Goal: Share content

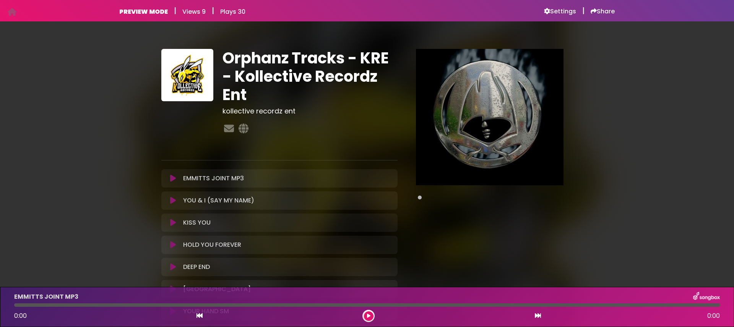
click at [173, 180] on icon at bounding box center [173, 179] width 6 height 8
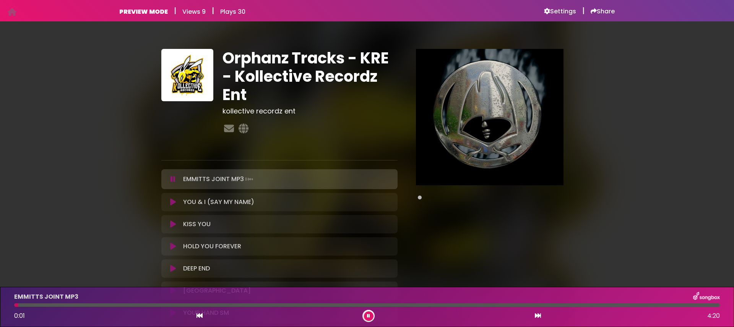
click at [169, 177] on button at bounding box center [173, 179] width 14 height 8
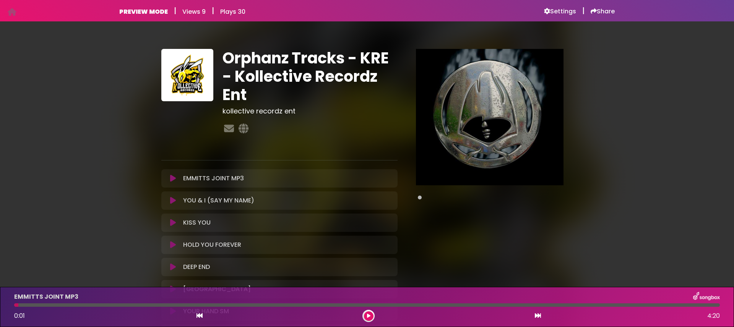
click at [172, 202] on icon at bounding box center [173, 201] width 6 height 8
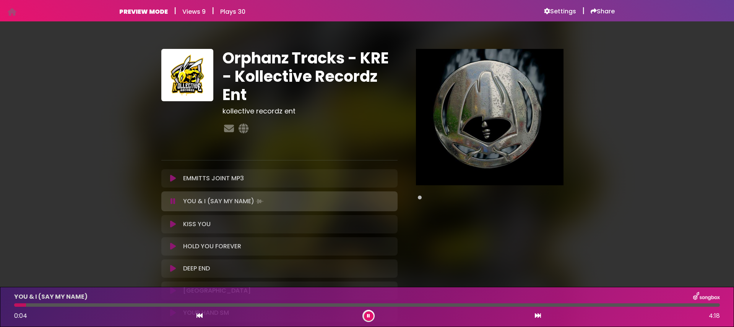
click at [172, 202] on icon at bounding box center [172, 202] width 5 height 8
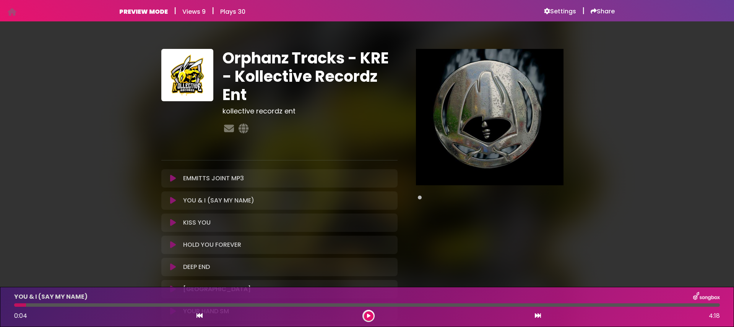
click at [171, 221] on icon at bounding box center [173, 223] width 6 height 8
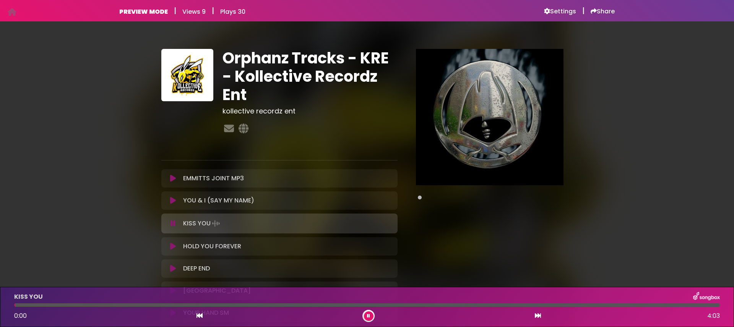
click at [171, 221] on icon at bounding box center [172, 224] width 5 height 8
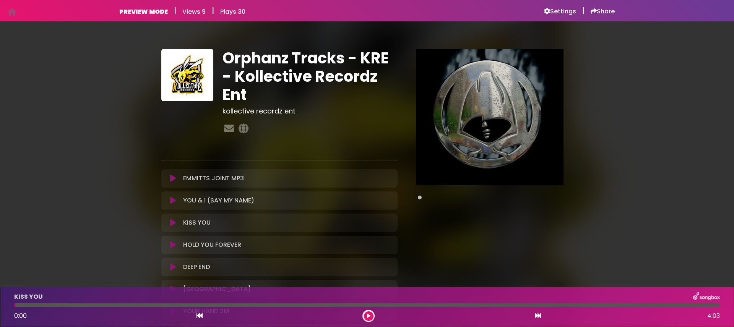
click at [172, 243] on icon at bounding box center [173, 245] width 6 height 8
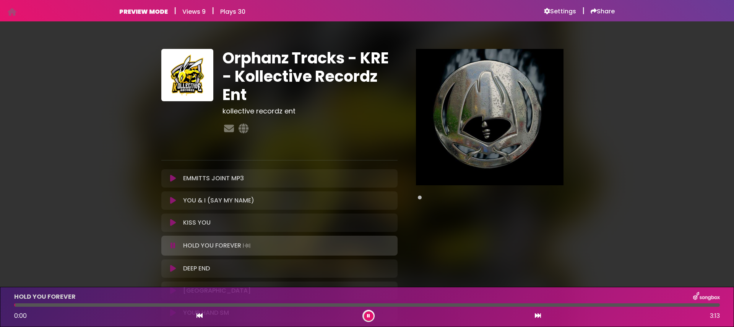
click at [172, 243] on icon at bounding box center [172, 246] width 5 height 8
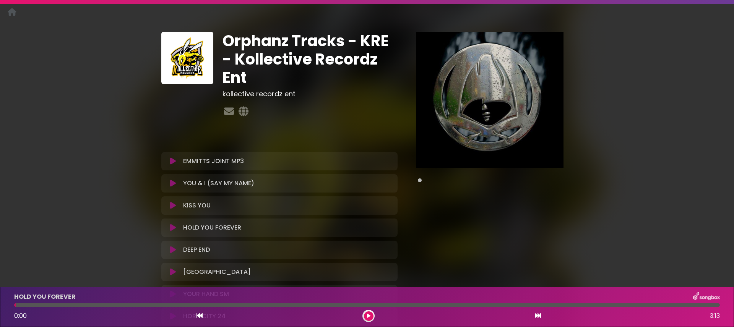
scroll to position [21, 0]
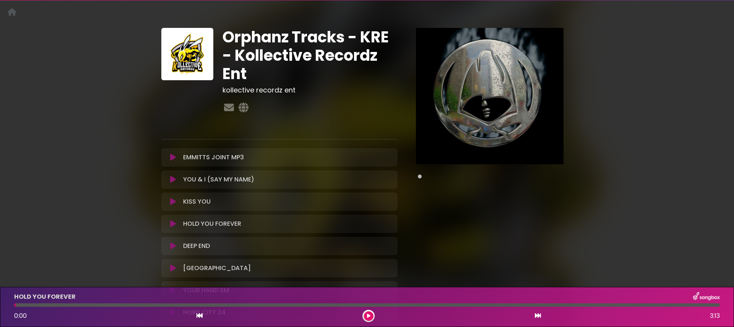
click at [168, 247] on button at bounding box center [173, 246] width 14 height 8
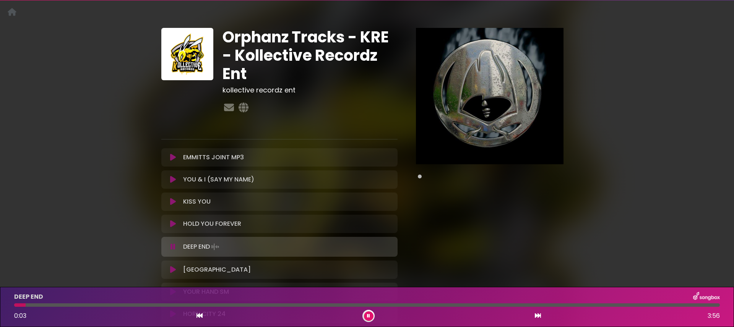
click at [168, 247] on button at bounding box center [173, 247] width 14 height 8
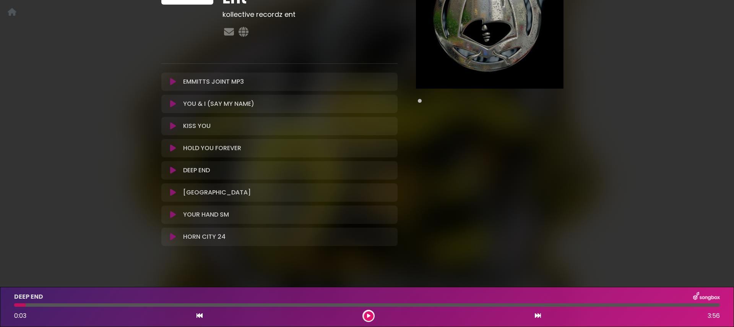
click at [177, 191] on button at bounding box center [173, 193] width 14 height 8
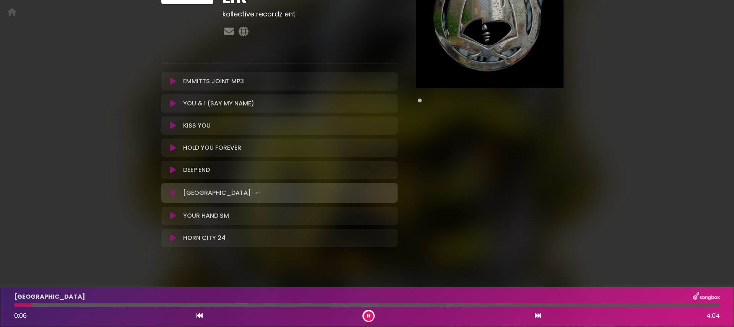
click at [177, 191] on button at bounding box center [173, 193] width 14 height 8
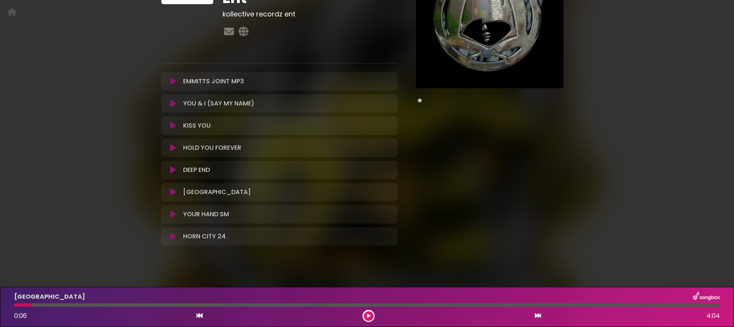
click at [174, 214] on icon at bounding box center [173, 215] width 6 height 8
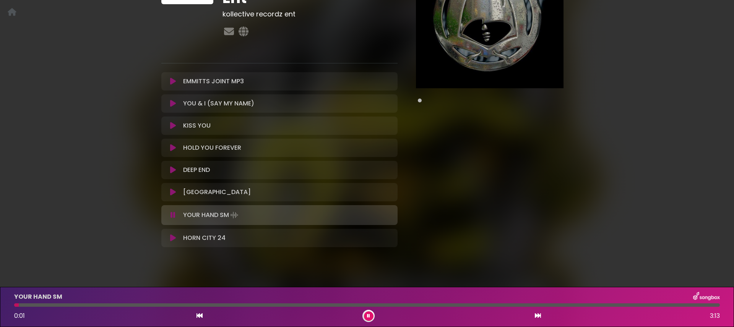
click at [174, 214] on icon at bounding box center [172, 215] width 5 height 8
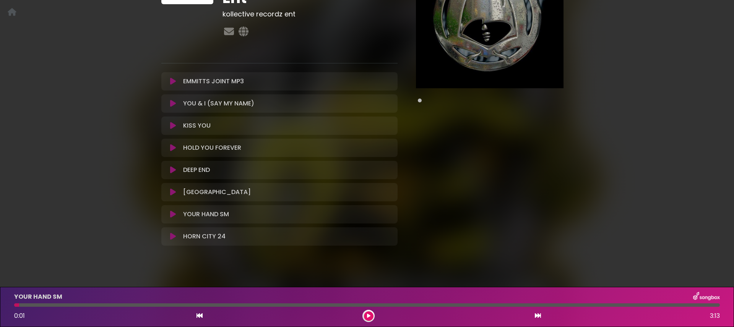
click at [170, 237] on icon at bounding box center [173, 237] width 6 height 8
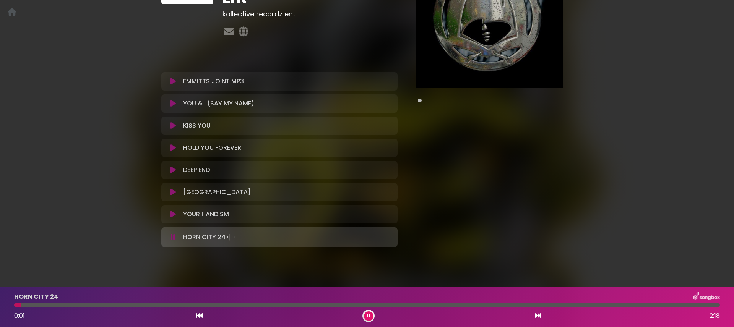
click at [170, 237] on icon at bounding box center [172, 238] width 5 height 8
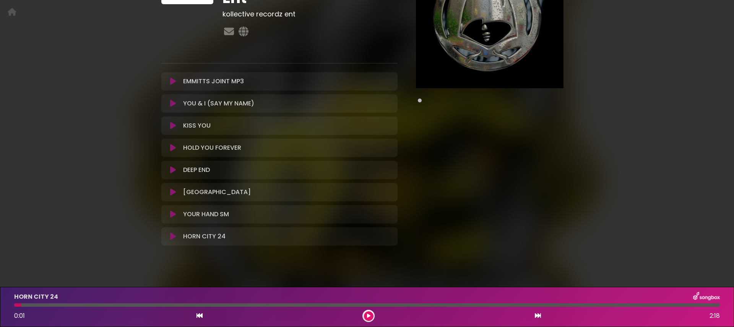
scroll to position [0, 0]
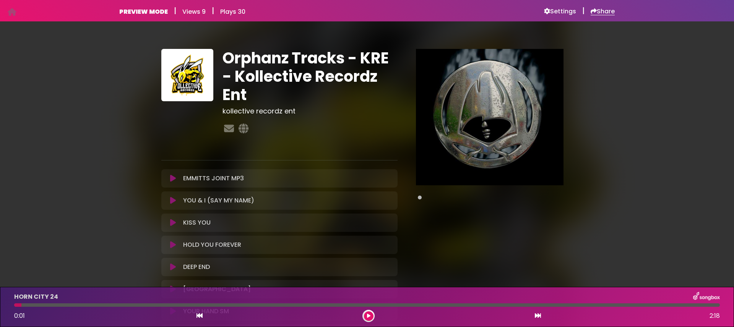
click at [594, 11] on icon at bounding box center [593, 11] width 6 height 6
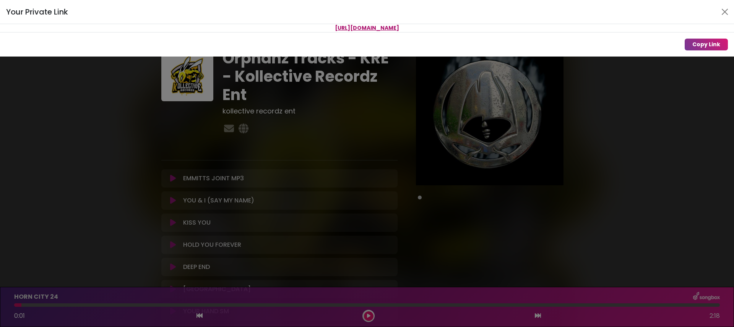
drag, startPoint x: 472, startPoint y: 28, endPoint x: 170, endPoint y: 23, distance: 301.6
click at [170, 23] on div "Your Private Link [URL][DOMAIN_NAME] Copy Link" at bounding box center [367, 28] width 734 height 57
copy div "[URL][DOMAIN_NAME]"
